Goal: Transaction & Acquisition: Download file/media

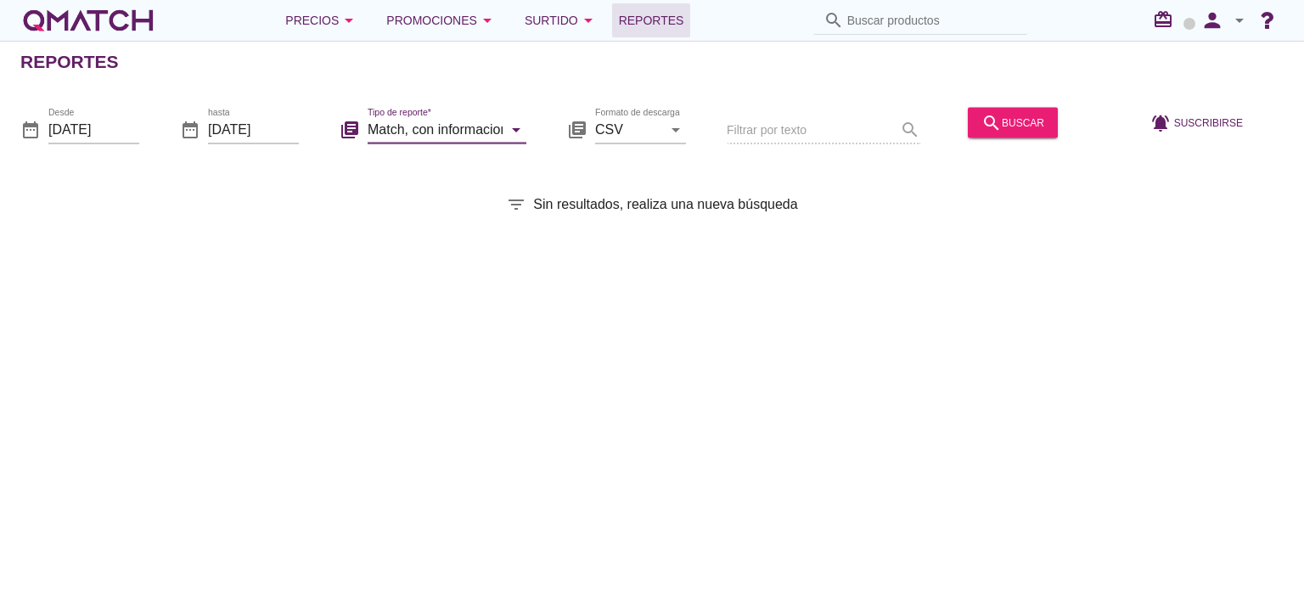
click at [622, 144] on div "Formato de descarga CSV arrow_drop_down" at bounding box center [640, 137] width 91 height 44
click at [633, 129] on input "XLSX" at bounding box center [628, 128] width 67 height 27
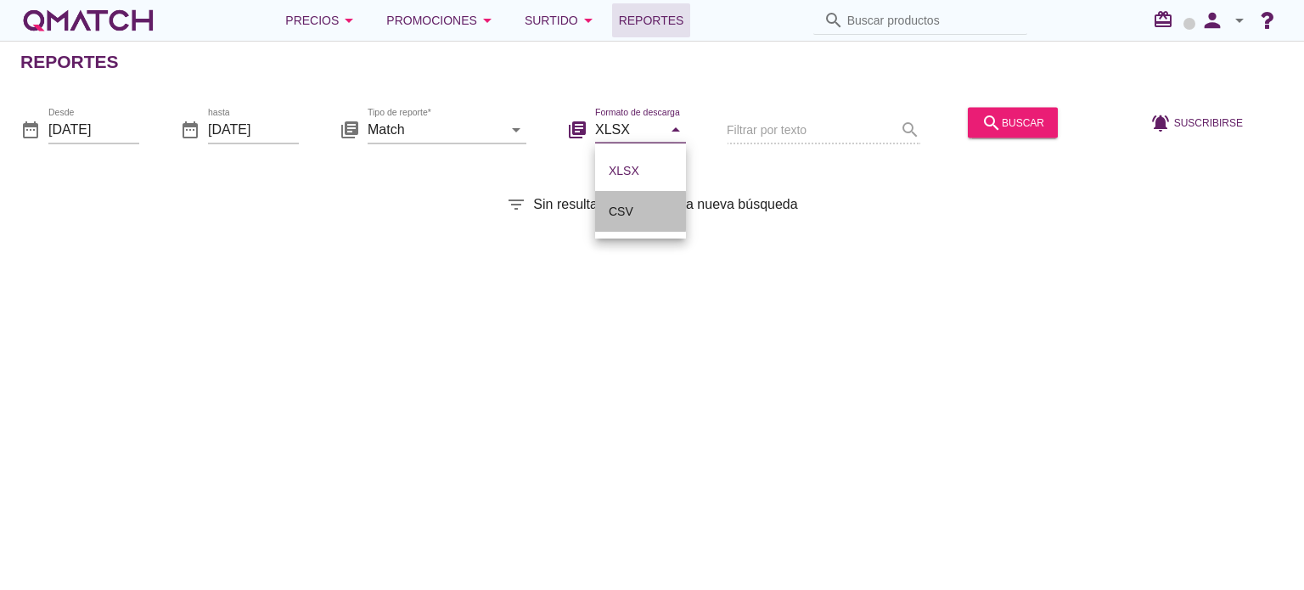
click at [616, 210] on div "CSV" at bounding box center [641, 211] width 64 height 20
type input "CSV"
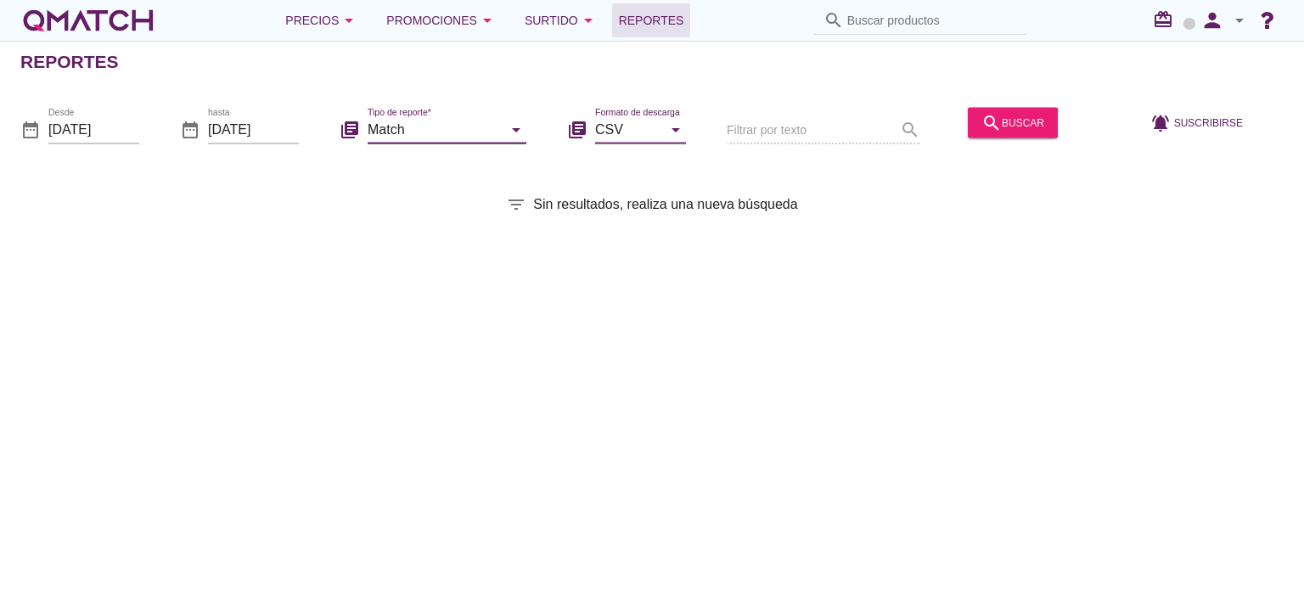
click at [396, 135] on input "Match" at bounding box center [435, 128] width 135 height 27
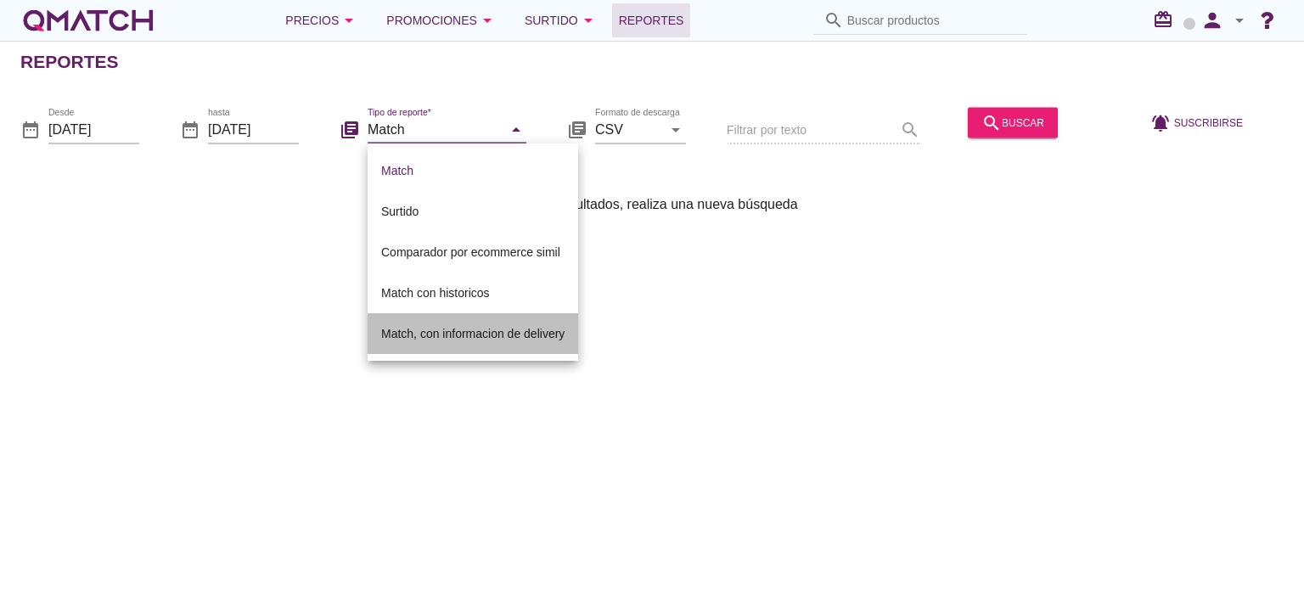
click at [451, 344] on div "Match, con informacion de delivery" at bounding box center [472, 333] width 183 height 41
type input "Match, con informacion de delivery"
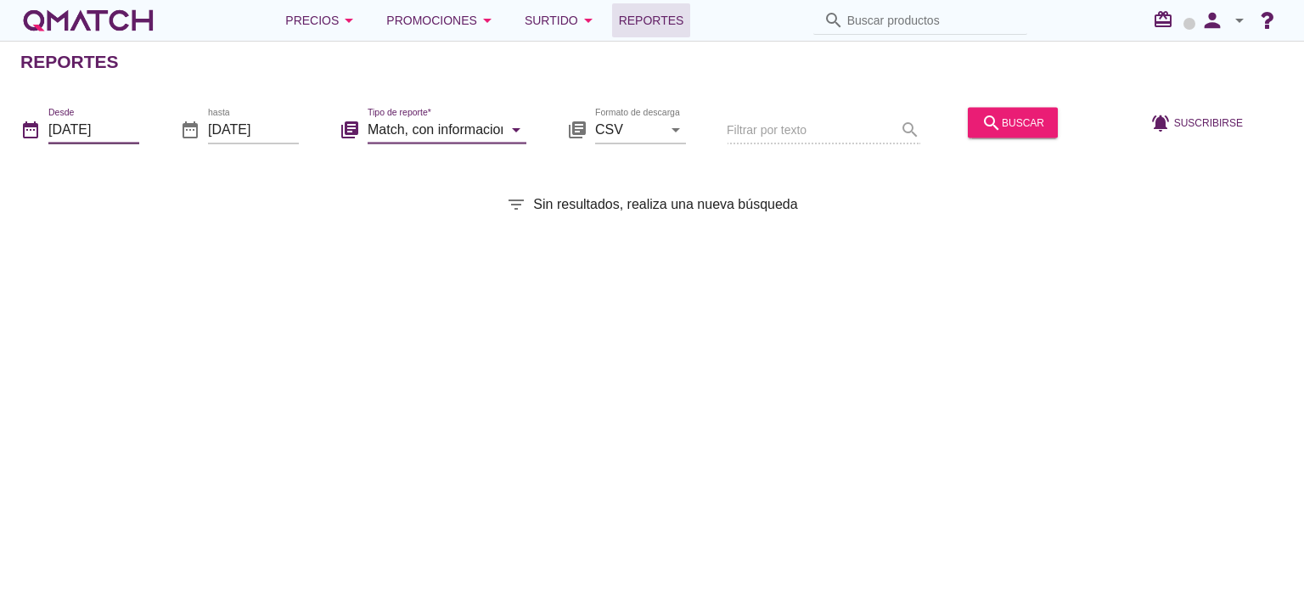
click at [116, 129] on input "[DATE]" at bounding box center [93, 128] width 91 height 27
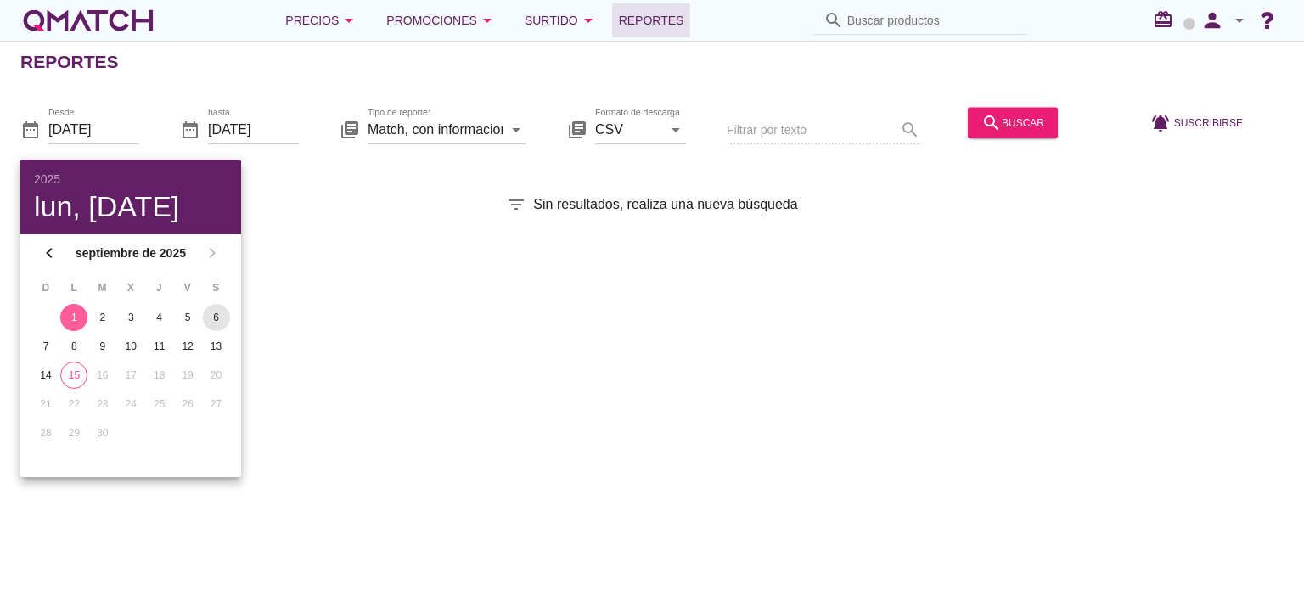
click at [212, 315] on div "6" at bounding box center [216, 317] width 27 height 15
type input "[DATE]"
click at [1004, 115] on div "search buscar" at bounding box center [1012, 122] width 63 height 20
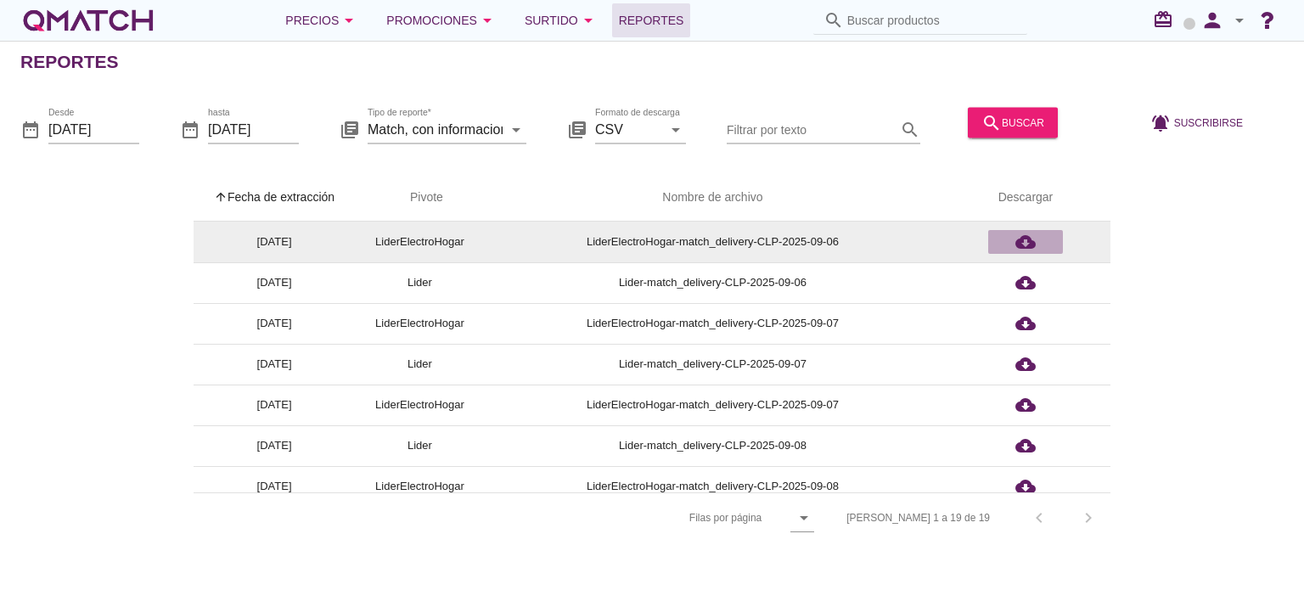
click at [1026, 237] on icon "cloud_download" at bounding box center [1025, 242] width 20 height 20
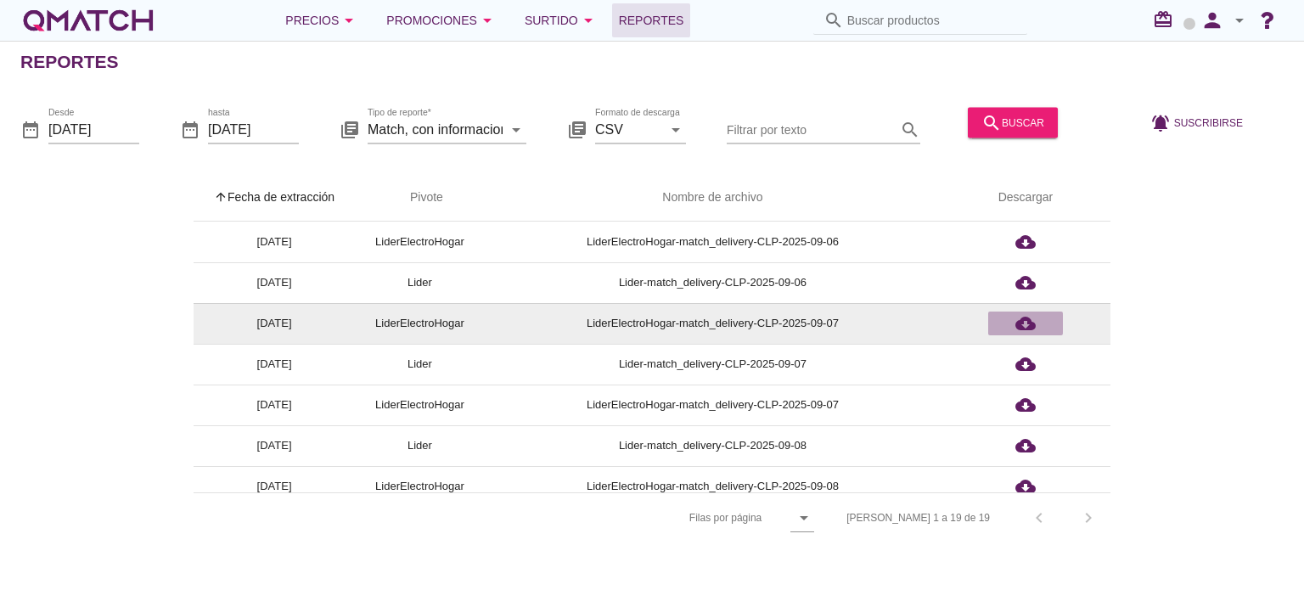
click at [1021, 323] on icon "cloud_download" at bounding box center [1025, 323] width 20 height 20
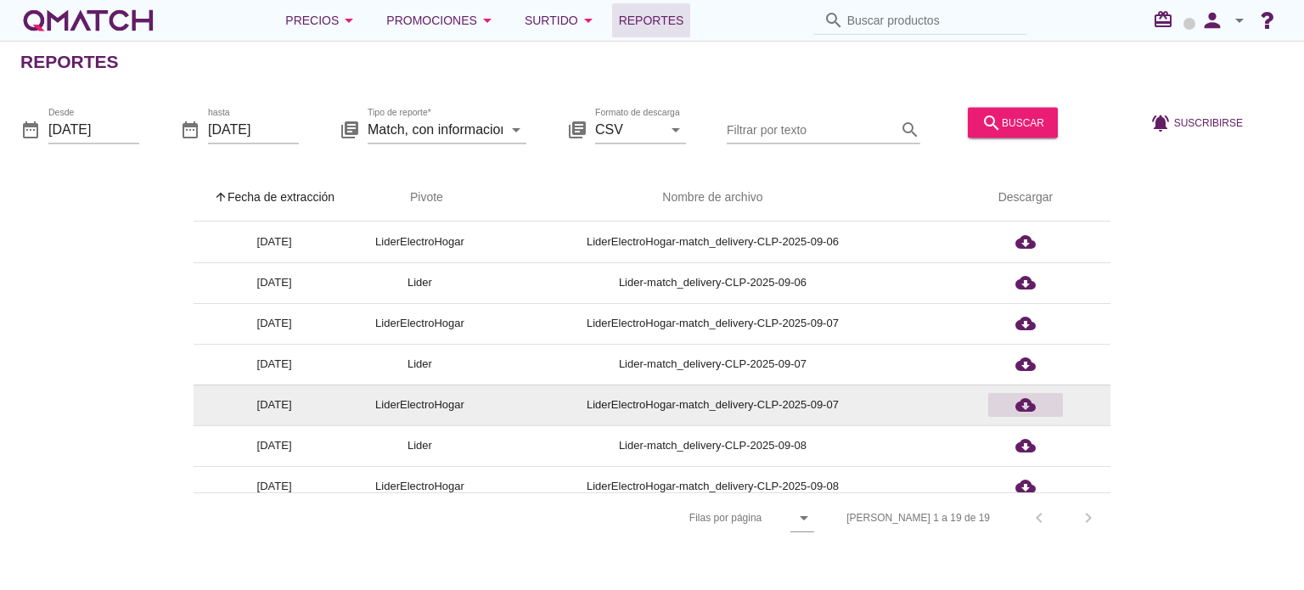
click at [1012, 414] on div "cloud_download" at bounding box center [1025, 405] width 61 height 20
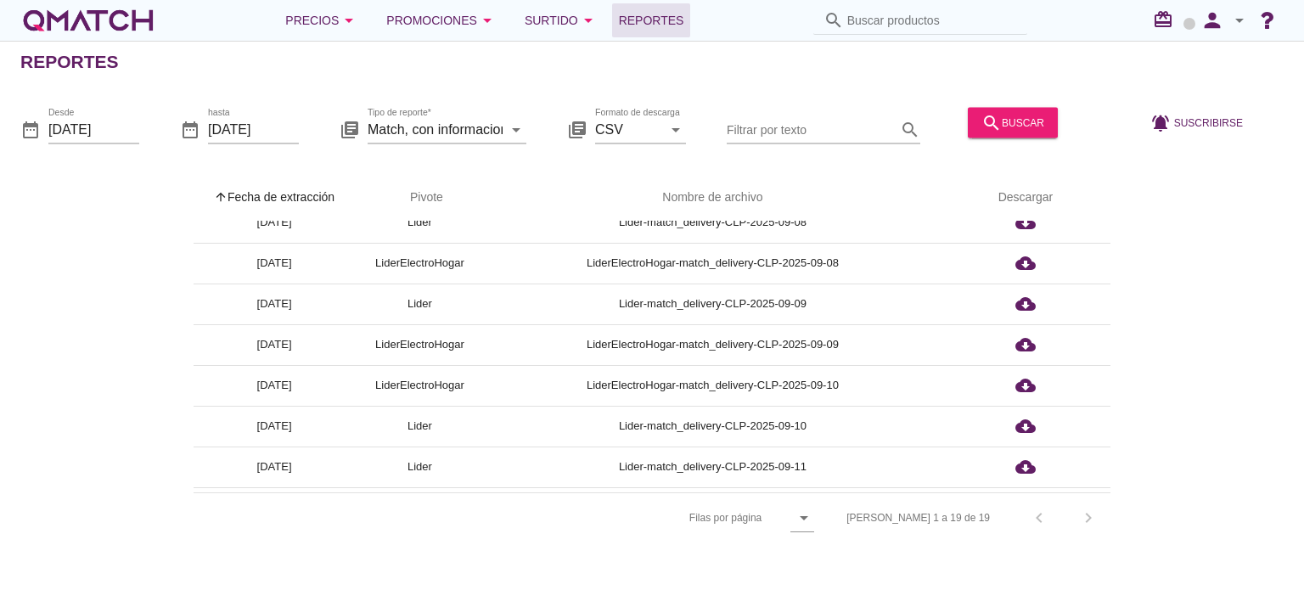
scroll to position [224, 0]
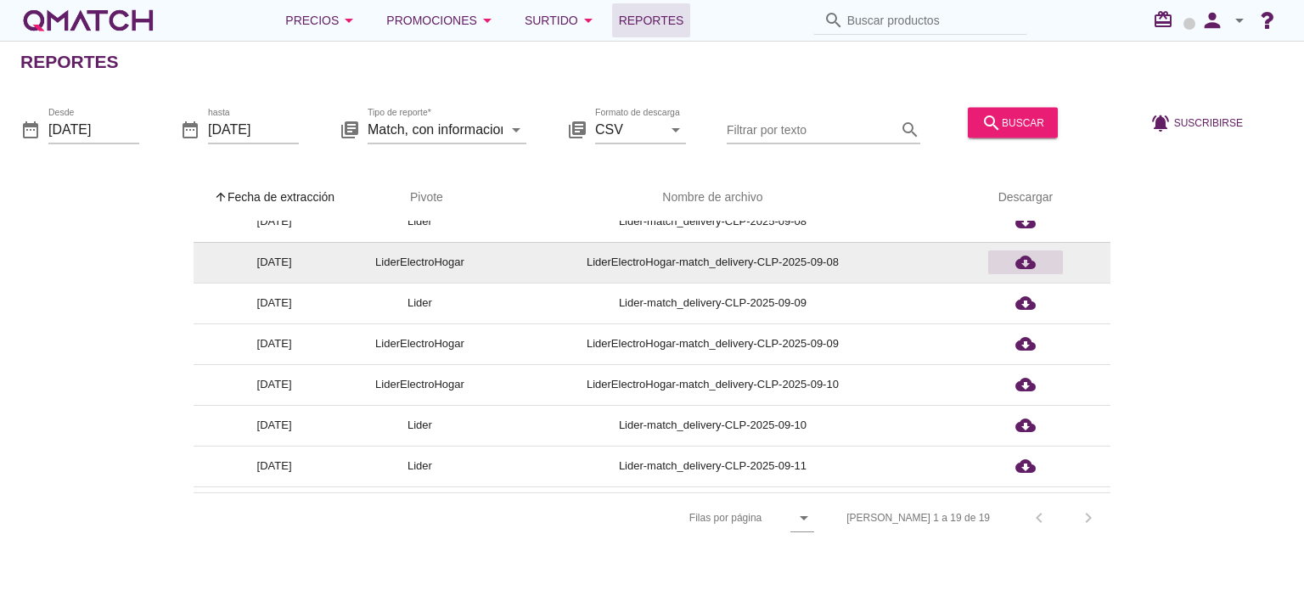
click at [1024, 263] on icon "cloud_download" at bounding box center [1025, 262] width 20 height 20
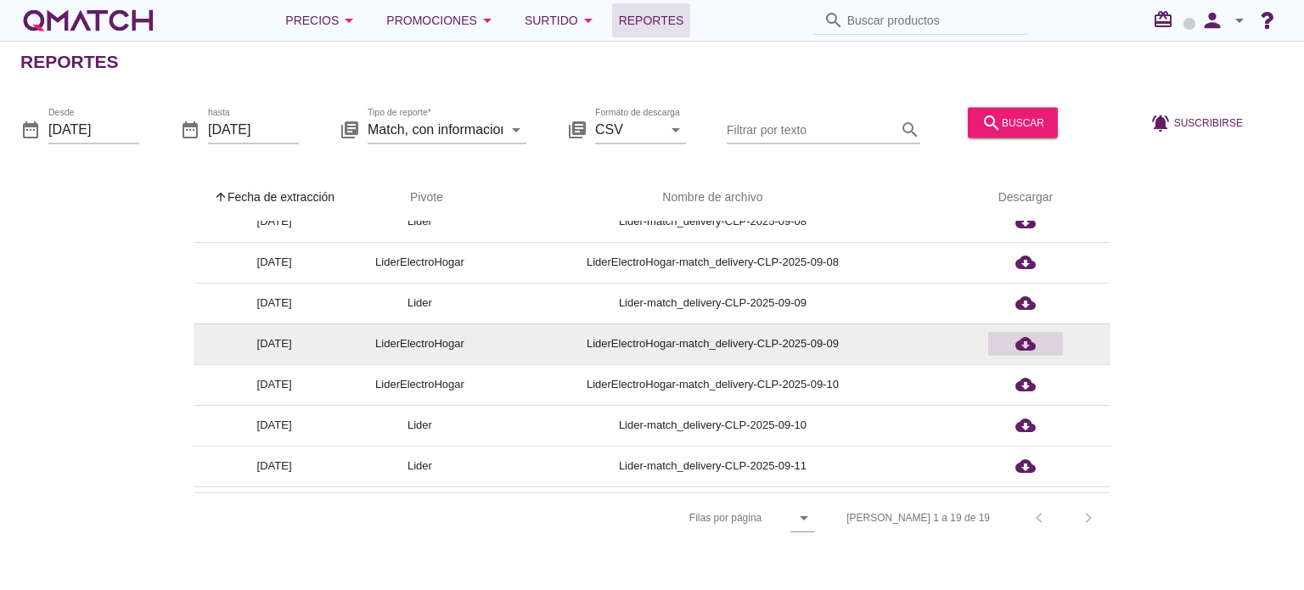
click at [1032, 345] on icon "cloud_download" at bounding box center [1025, 344] width 20 height 20
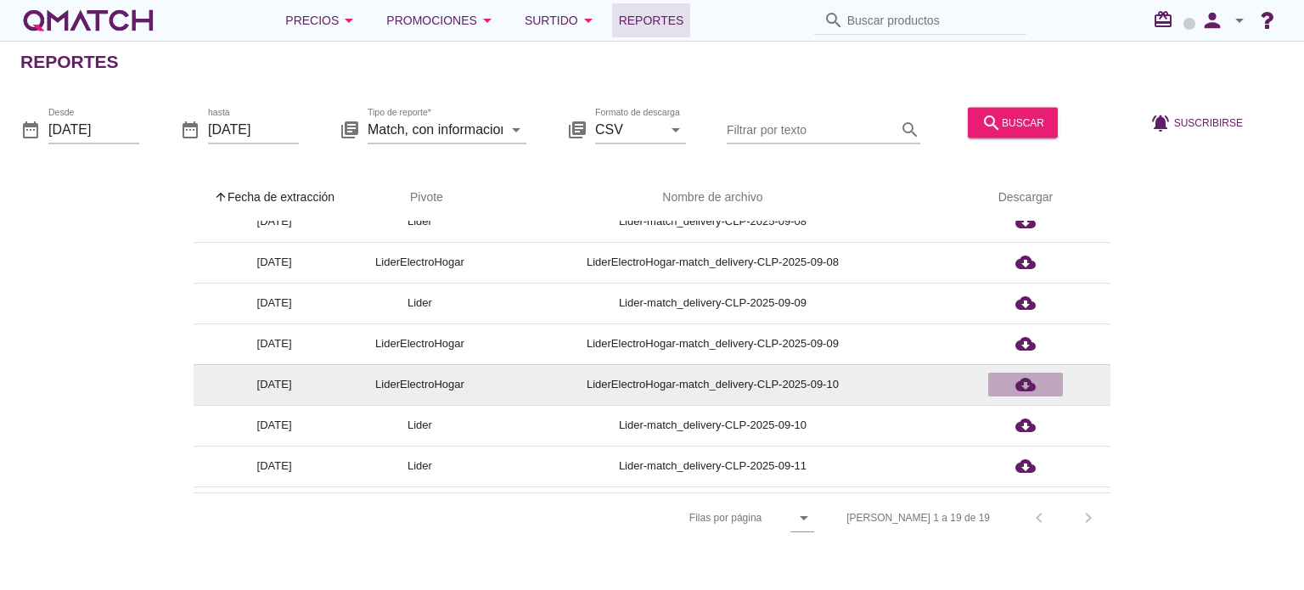
click at [1026, 383] on icon "cloud_download" at bounding box center [1025, 384] width 20 height 20
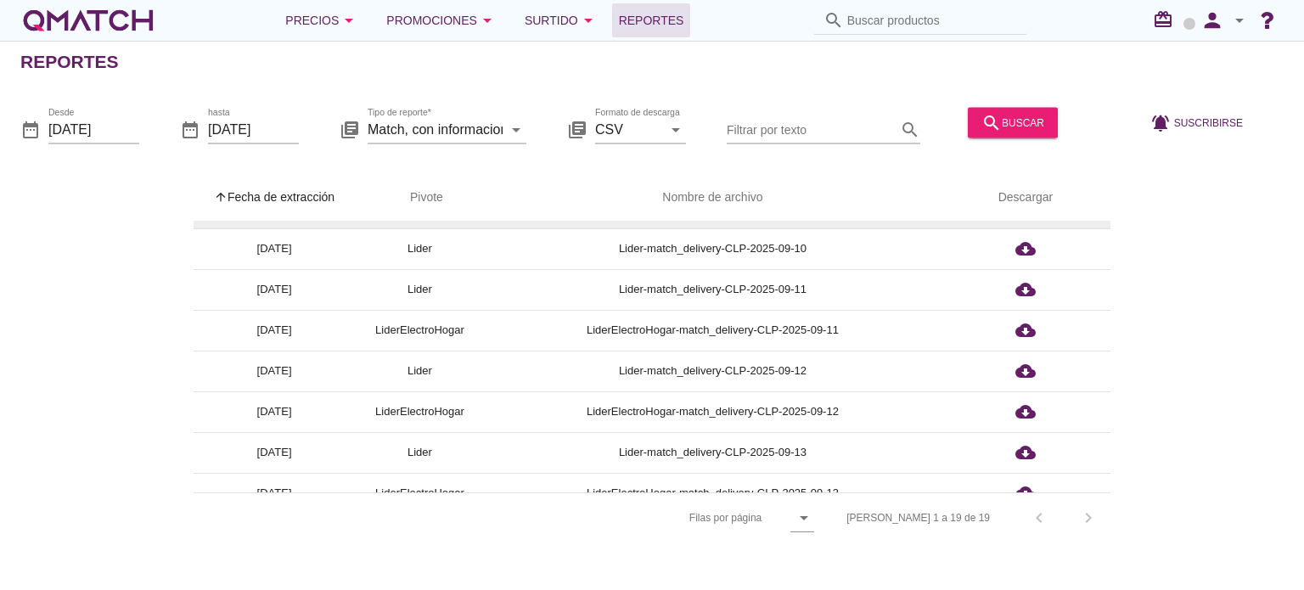
scroll to position [403, 0]
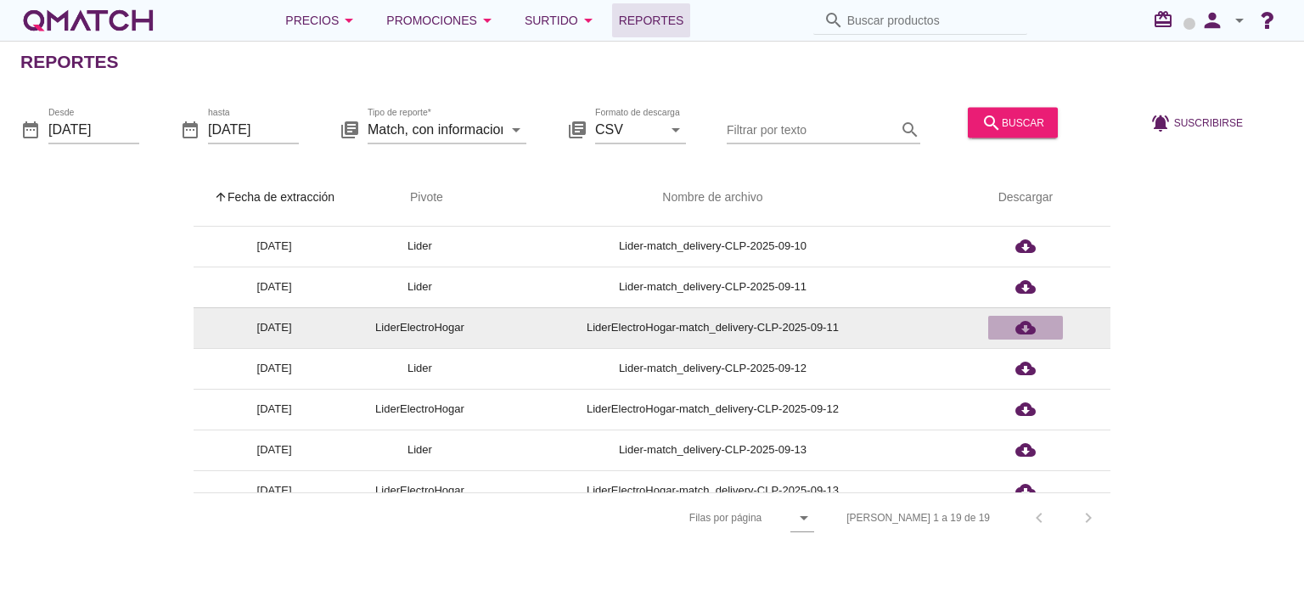
click at [1026, 333] on icon "cloud_download" at bounding box center [1025, 328] width 20 height 20
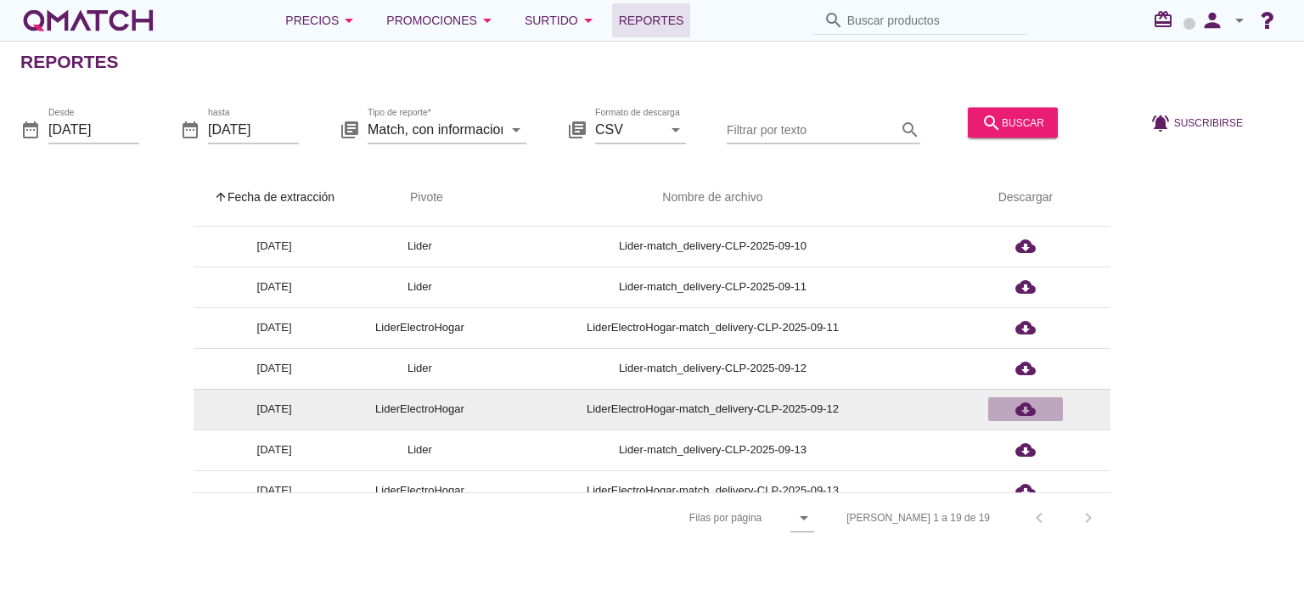
click at [1021, 412] on icon "cloud_download" at bounding box center [1025, 409] width 20 height 20
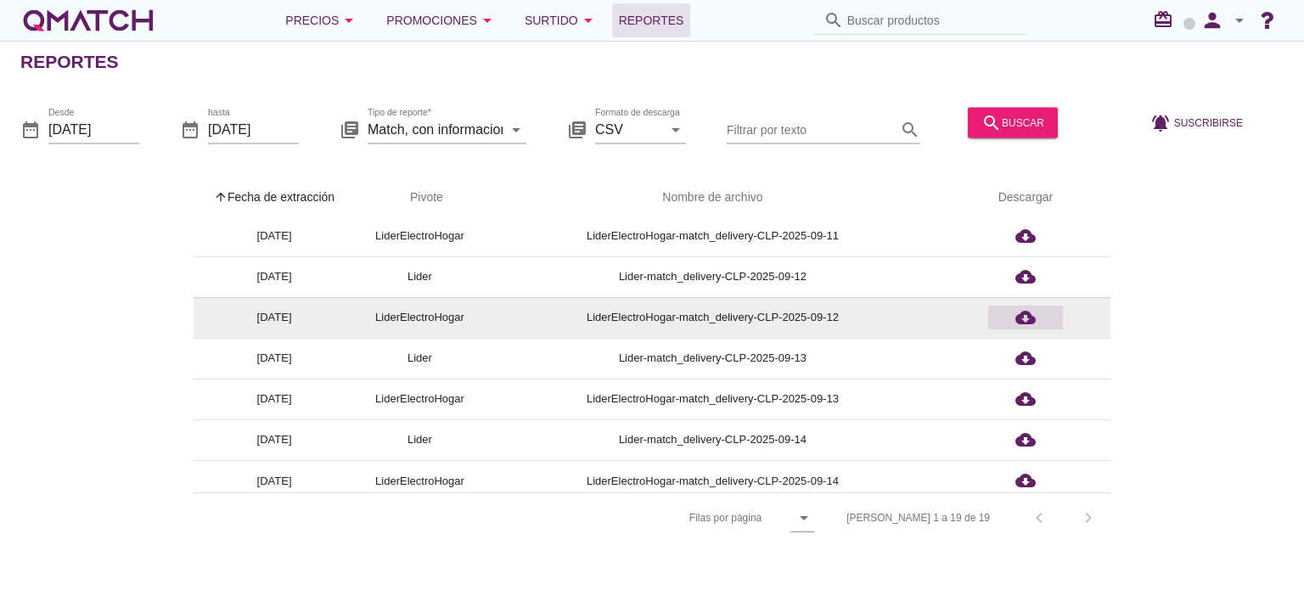
scroll to position [503, 0]
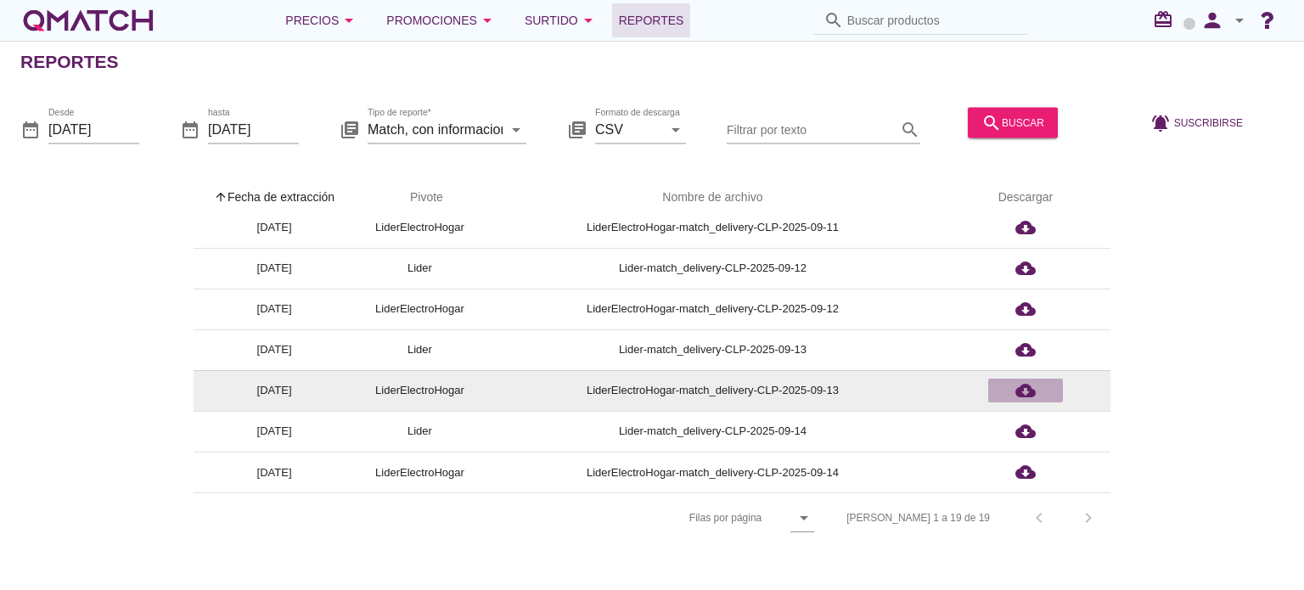
click at [1018, 382] on icon "cloud_download" at bounding box center [1025, 390] width 20 height 20
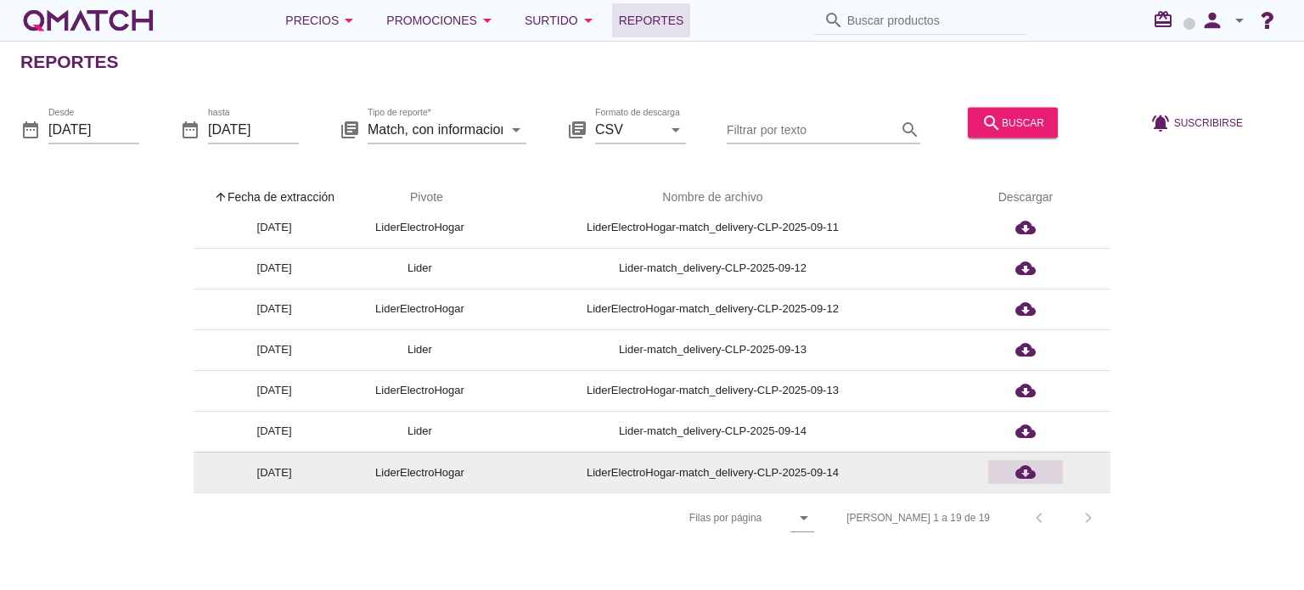
click at [1030, 480] on icon "cloud_download" at bounding box center [1025, 472] width 20 height 20
